Goal: Task Accomplishment & Management: Complete application form

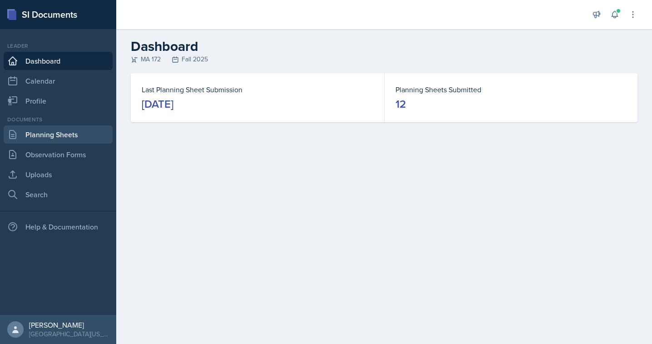
click at [50, 136] on link "Planning Sheets" at bounding box center [58, 134] width 109 height 18
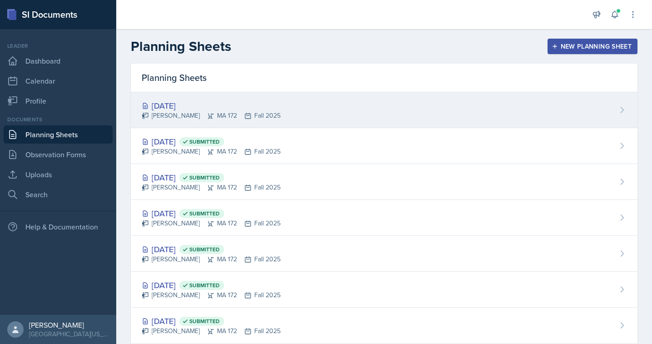
click at [191, 105] on div "[DATE]" at bounding box center [211, 105] width 139 height 12
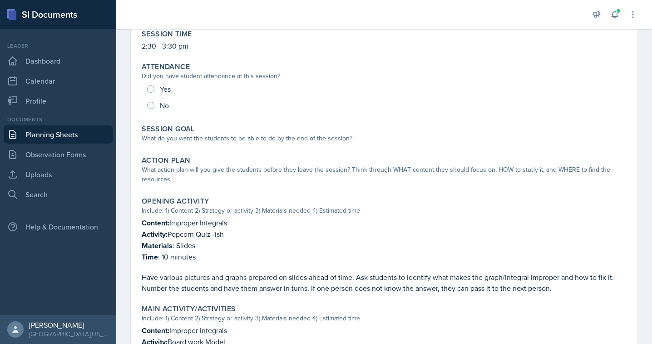
scroll to position [80, 0]
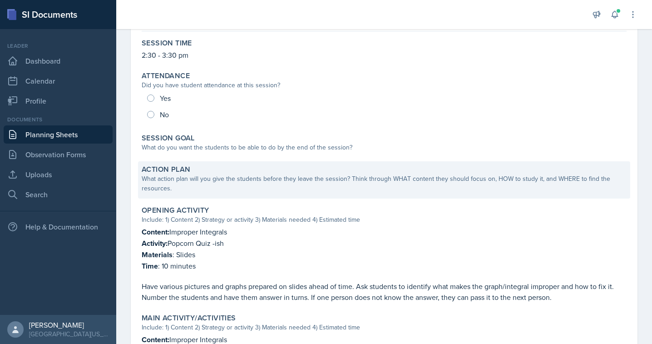
click at [226, 184] on div "What action plan will you give the students before they leave the session? Thin…" at bounding box center [384, 183] width 485 height 19
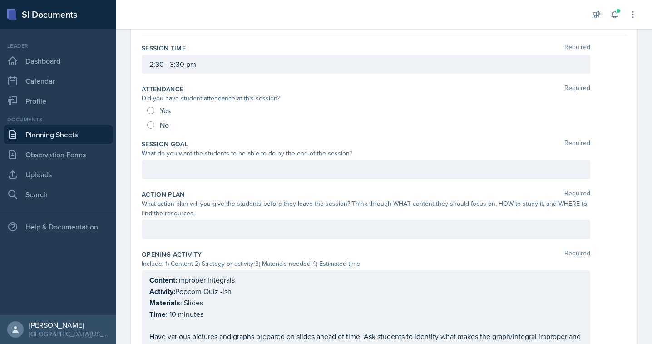
click at [208, 216] on div "What action plan will you give the students before they leave the session? Thin…" at bounding box center [366, 208] width 448 height 19
click at [206, 223] on div at bounding box center [366, 229] width 448 height 19
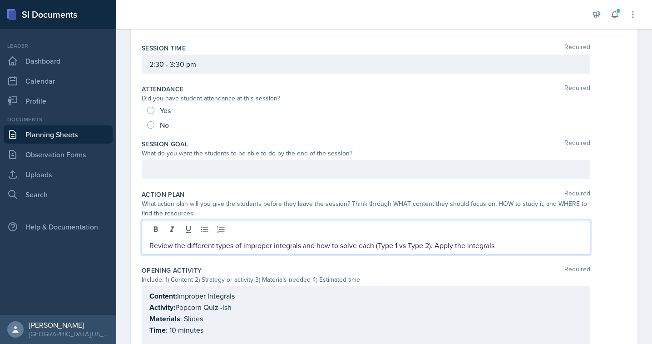
click at [434, 247] on p "Review the different types of improper integrals and how to solve each (Type 1 …" at bounding box center [365, 245] width 433 height 11
click at [495, 247] on p "Review the different types of improper integrals and how to solve each (Type 1 …" at bounding box center [365, 245] width 433 height 11
click at [551, 245] on p "Review the different types of improper integrals and how to solve each (Type 1 …" at bounding box center [365, 245] width 433 height 11
click at [526, 246] on p "Review the different types of improper integrals and how to solve each (Type 1 …" at bounding box center [365, 245] width 433 height 11
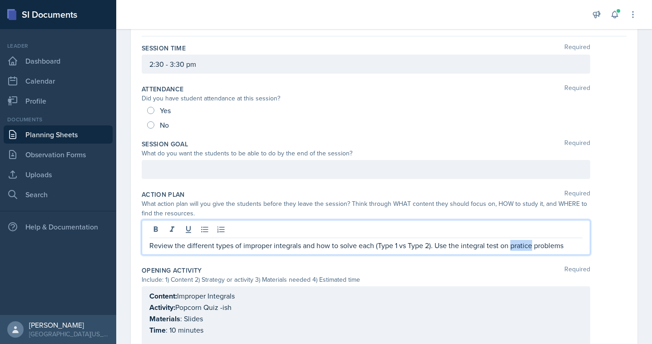
click at [526, 246] on p "Review the different types of improper integrals and how to solve each (Type 1 …" at bounding box center [365, 245] width 433 height 11
click at [571, 248] on p "Review the different types of improper integrals and how to solve each (Type 1 …" at bounding box center [365, 245] width 433 height 11
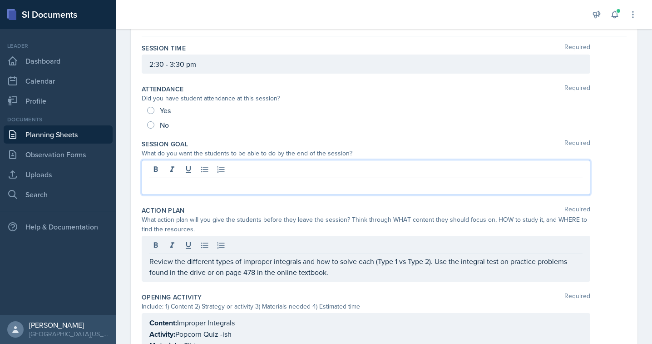
click at [373, 180] on p at bounding box center [365, 185] width 433 height 11
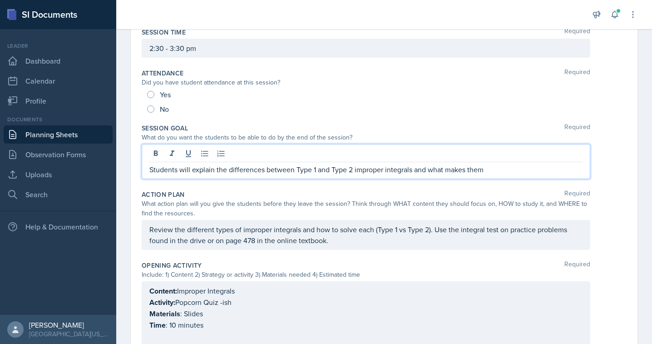
click at [247, 170] on p "Students will explain the differences between Type 1 and Type 2 improper integr…" at bounding box center [365, 169] width 433 height 11
click at [282, 169] on p "Students will compare and contrast between Type 1 and Type 2 improper integrals…" at bounding box center [365, 169] width 433 height 11
drag, startPoint x: 484, startPoint y: 171, endPoint x: 410, endPoint y: 173, distance: 74.0
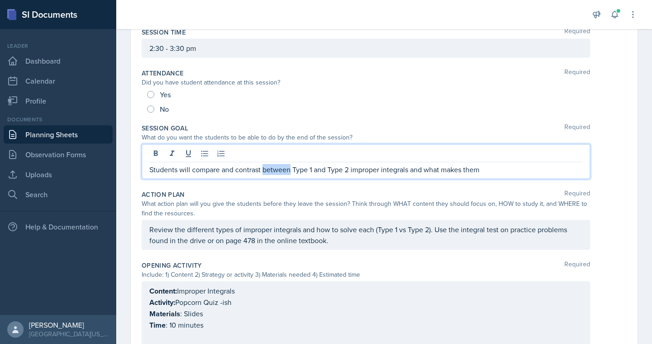
click at [410, 173] on p "Students will compare and contrast between Type 1 and Type 2 improper integrals…" at bounding box center [365, 169] width 433 height 11
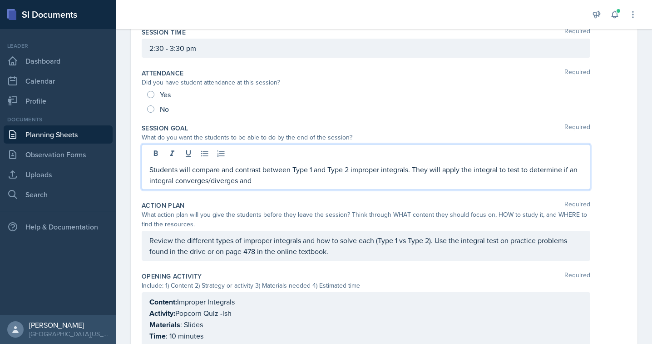
click at [261, 185] on p "Students will compare and contrast between Type 1 and Type 2 improper integrals…" at bounding box center [365, 175] width 433 height 22
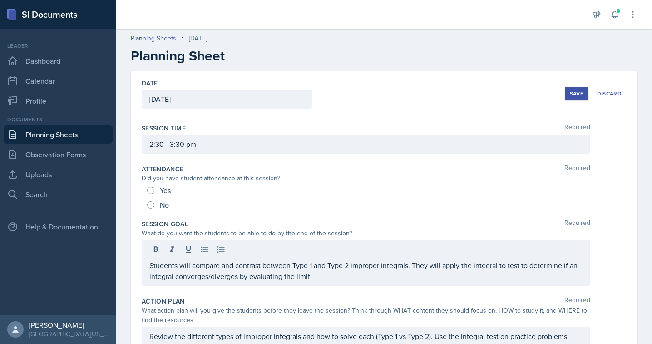
click at [571, 94] on div "Save" at bounding box center [577, 93] width 14 height 7
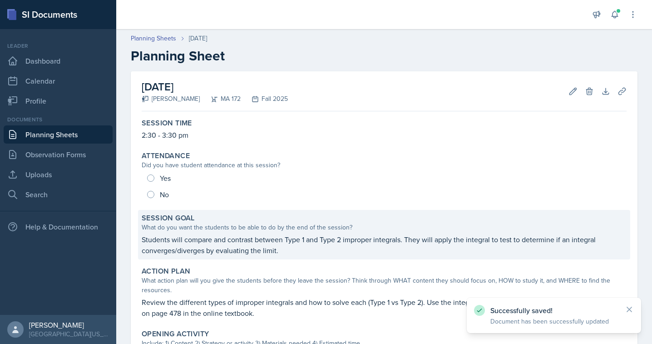
click at [303, 241] on p "Students will compare and contrast between Type 1 and Type 2 improper integrals…" at bounding box center [384, 245] width 485 height 22
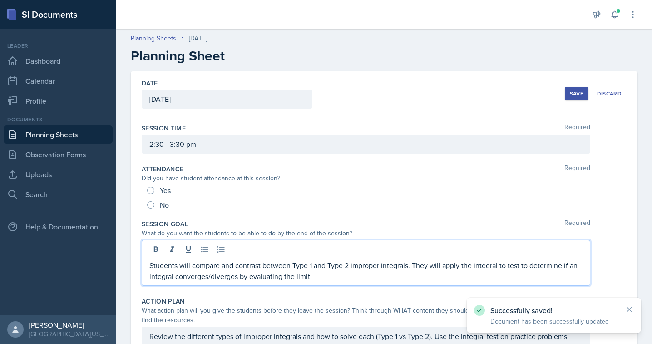
drag, startPoint x: 317, startPoint y: 259, endPoint x: 254, endPoint y: 260, distance: 63.5
click at [254, 260] on p "Students will compare and contrast between Type 1 and Type 2 improper integrals…" at bounding box center [365, 271] width 433 height 22
click at [335, 120] on div "Session Time Required 2:30 - 3:30 pm" at bounding box center [384, 140] width 485 height 41
